Goal: Task Accomplishment & Management: Complete application form

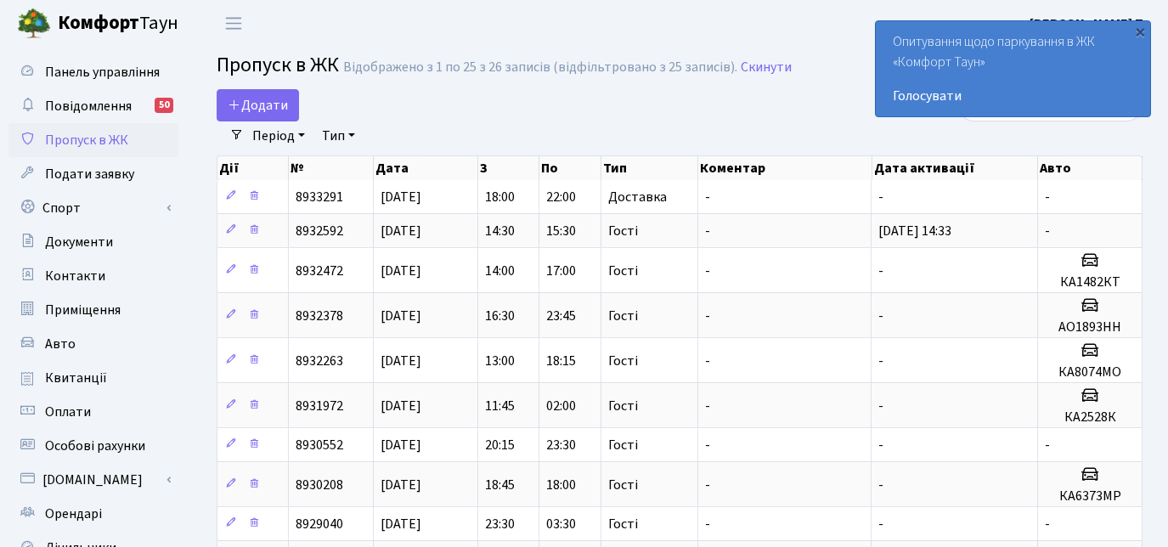
select select "25"
click at [249, 99] on span "Додати" at bounding box center [258, 105] width 60 height 19
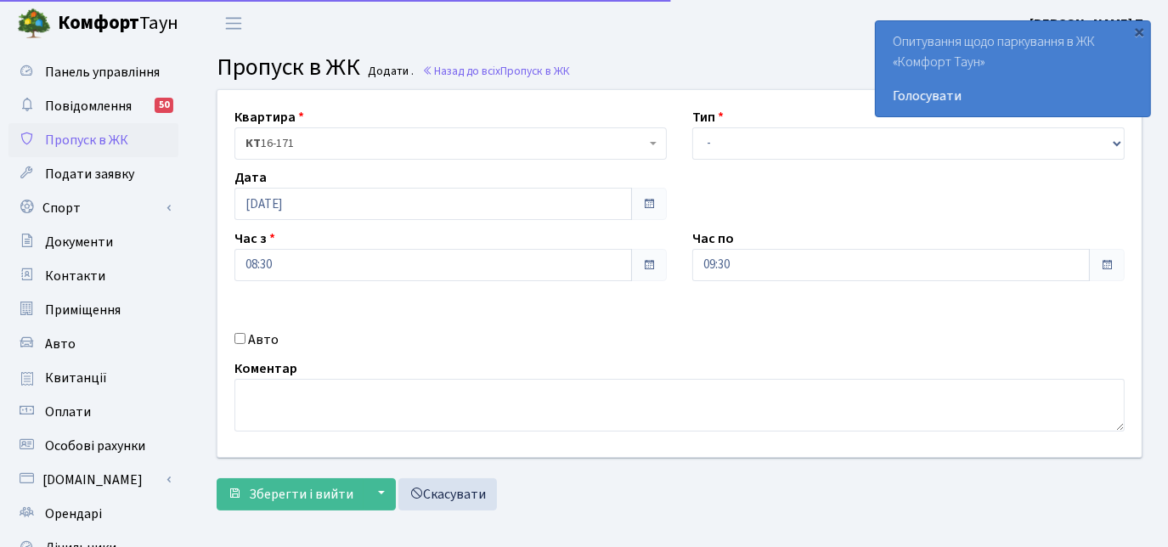
click at [717, 138] on select "- Доставка Таксі Гості Сервіс" at bounding box center [908, 143] width 432 height 32
select select "3"
click at [692, 127] on select "- Доставка Таксі Гості Сервіс" at bounding box center [908, 143] width 432 height 32
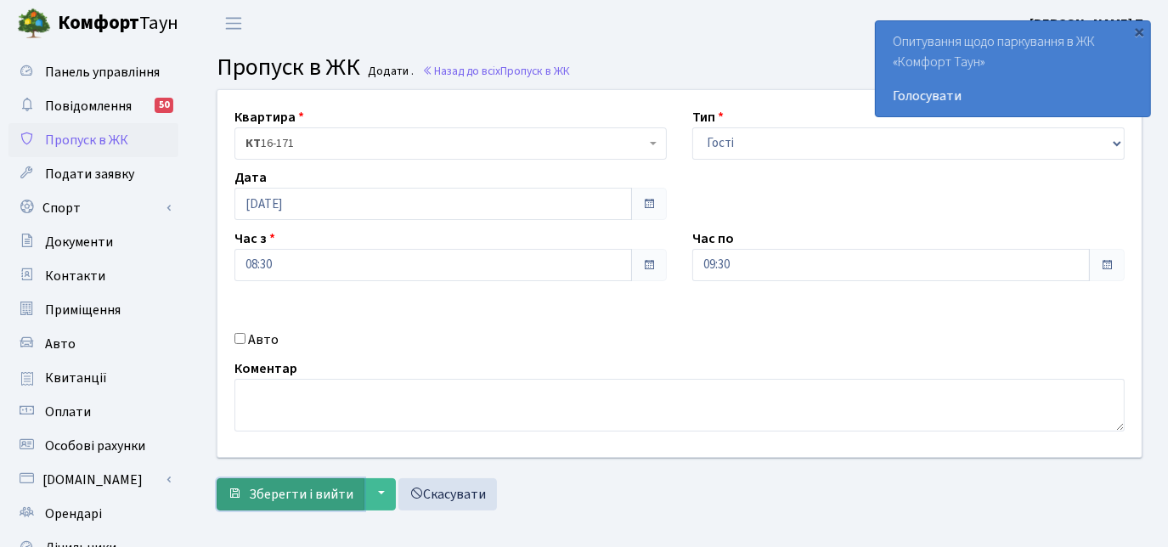
click at [252, 491] on span "Зберегти і вийти" at bounding box center [301, 494] width 104 height 19
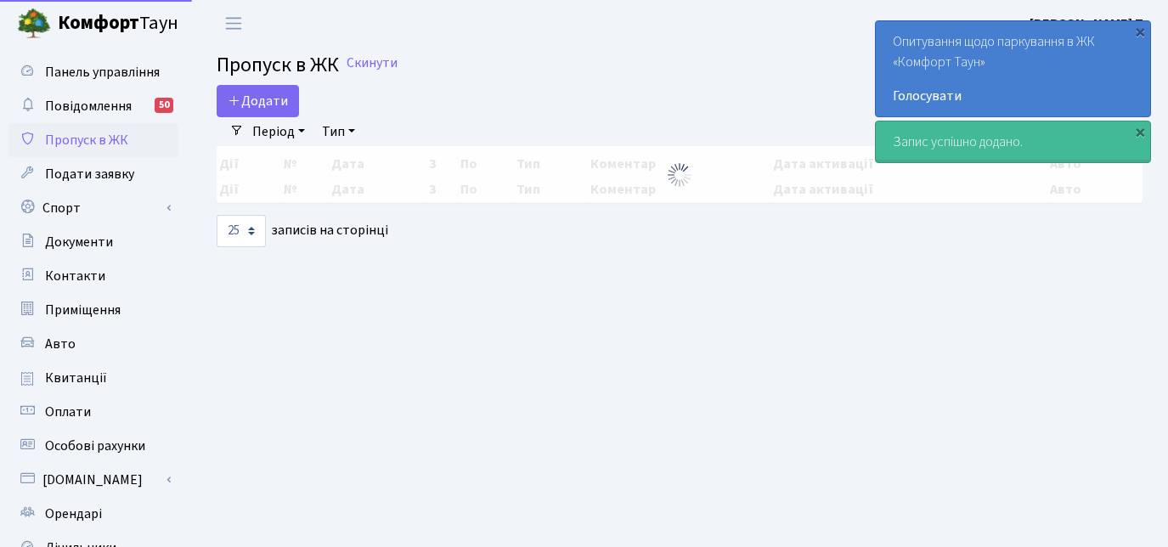
select select "25"
